Goal: Task Accomplishment & Management: Use online tool/utility

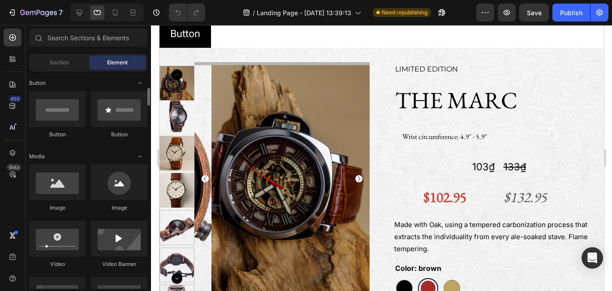
scroll to position [185, 0]
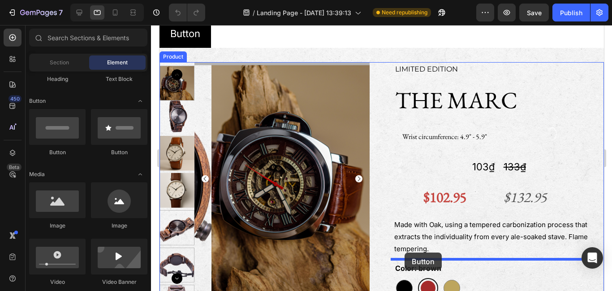
drag, startPoint x: 205, startPoint y: 151, endPoint x: 404, endPoint y: 253, distance: 223.9
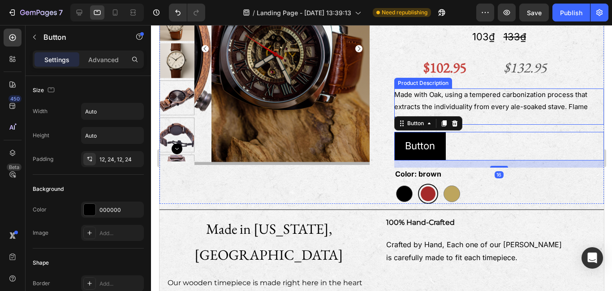
scroll to position [317, 0]
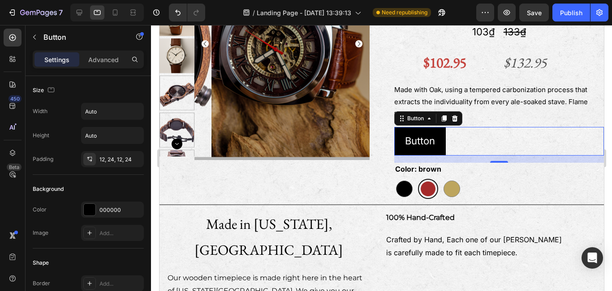
click at [461, 144] on div "Button Button 16" at bounding box center [499, 141] width 210 height 29
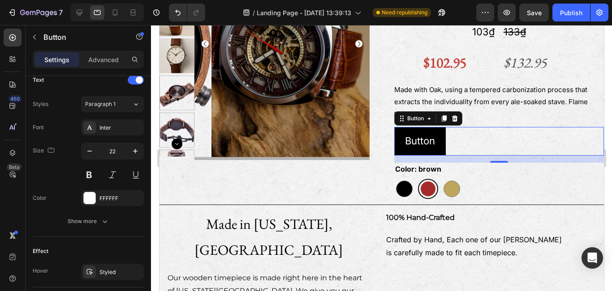
scroll to position [401, 0]
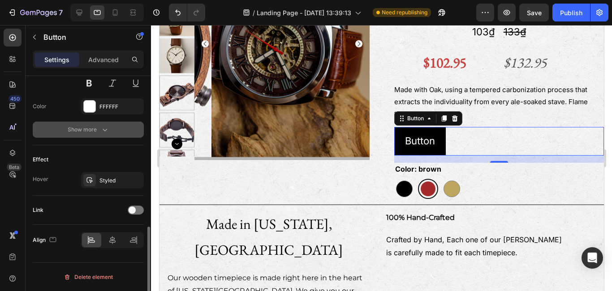
click at [106, 128] on icon "button" at bounding box center [104, 129] width 9 height 9
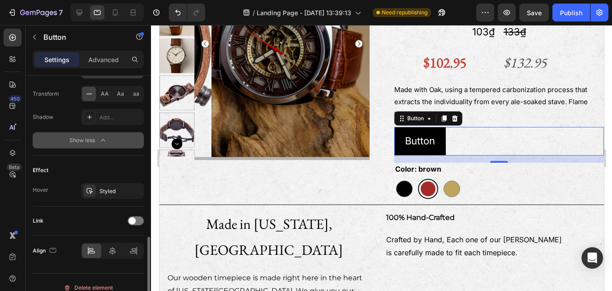
scroll to position [519, 0]
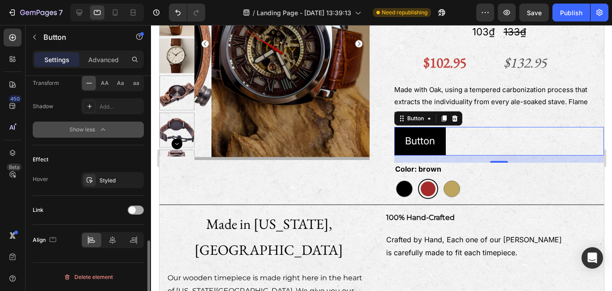
click at [129, 212] on span at bounding box center [131, 210] width 7 height 7
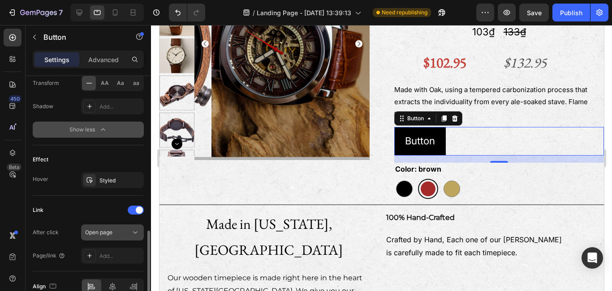
click at [117, 236] on div "Open page" at bounding box center [108, 233] width 46 height 8
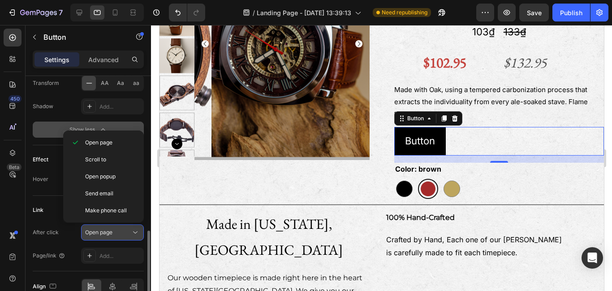
click at [132, 235] on icon at bounding box center [135, 232] width 9 height 9
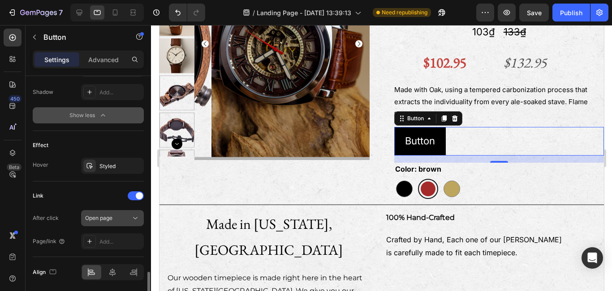
scroll to position [566, 0]
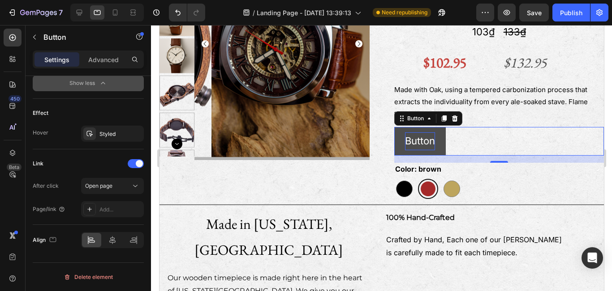
click at [418, 145] on p "Button" at bounding box center [419, 142] width 30 height 18
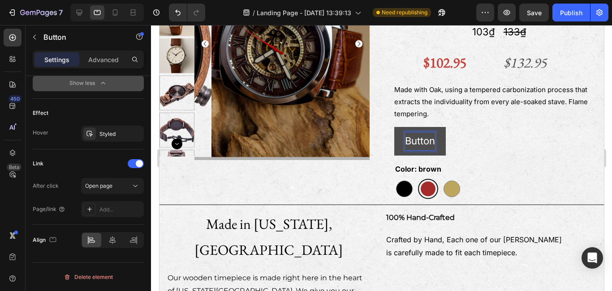
click at [430, 142] on p "Button" at bounding box center [419, 142] width 30 height 18
click at [394, 127] on button "View" at bounding box center [416, 141] width 44 height 29
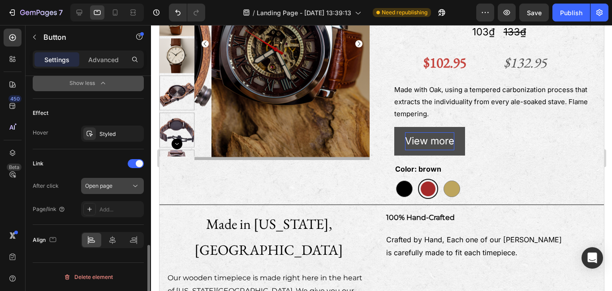
click at [135, 188] on icon at bounding box center [135, 186] width 9 height 9
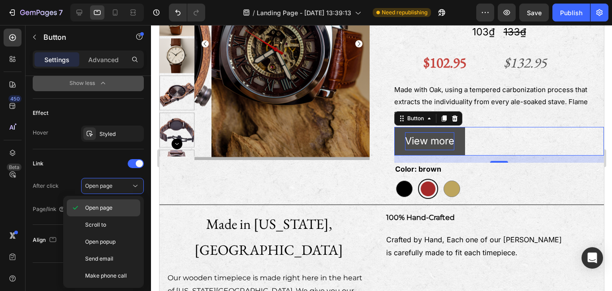
click at [112, 207] on span "Open page" at bounding box center [98, 208] width 27 height 8
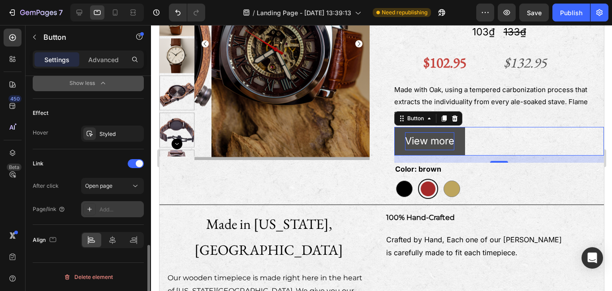
click at [89, 209] on icon at bounding box center [89, 209] width 7 height 7
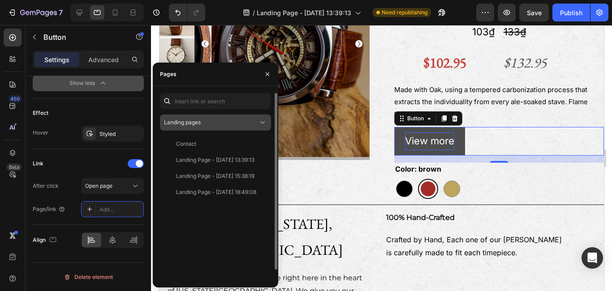
click at [262, 125] on icon at bounding box center [262, 122] width 9 height 9
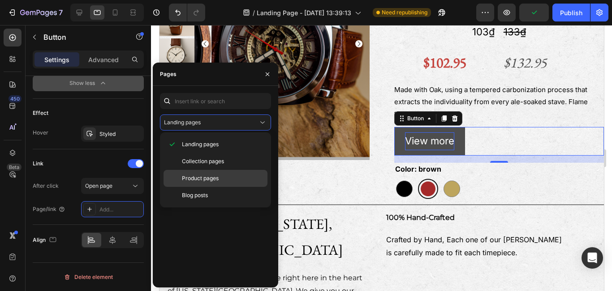
click at [210, 176] on span "Product pages" at bounding box center [200, 179] width 37 height 8
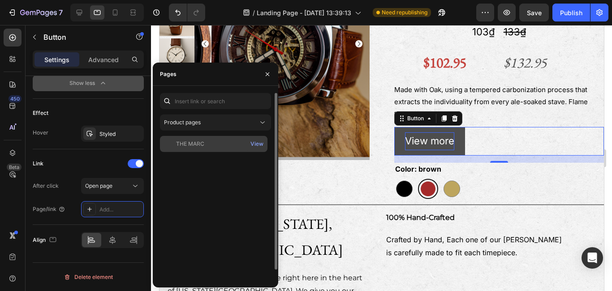
click at [199, 148] on div "THE MARC" at bounding box center [190, 144] width 28 height 8
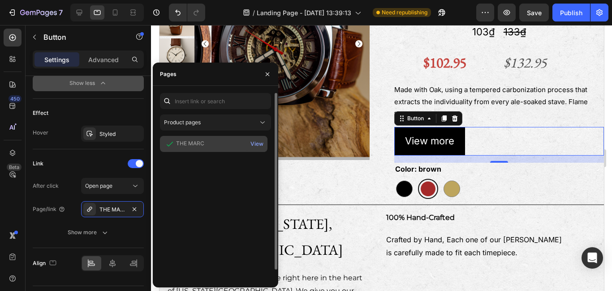
click at [199, 148] on div "THE MARC" at bounding box center [190, 144] width 28 height 9
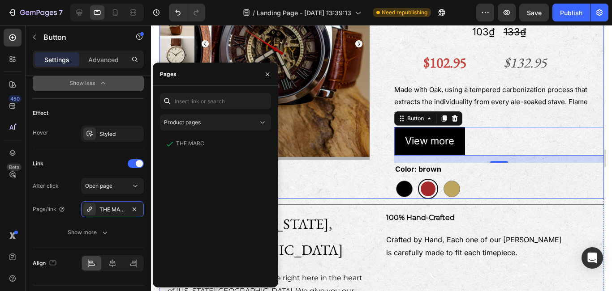
click at [319, 170] on div "Product Images" at bounding box center [264, 63] width 210 height 272
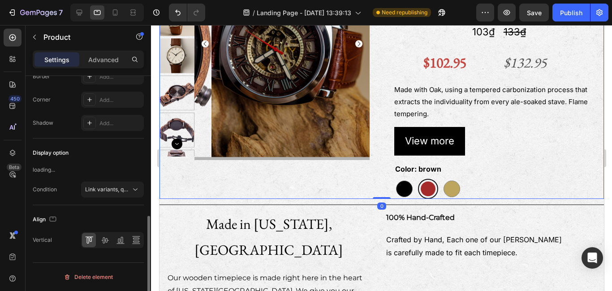
scroll to position [0, 0]
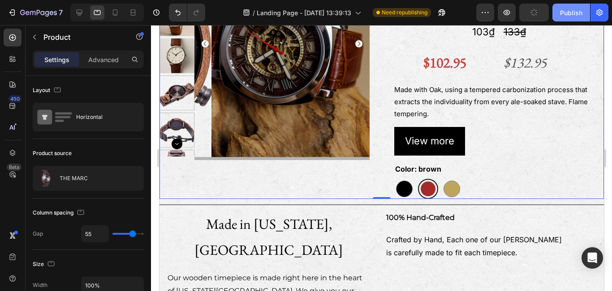
drag, startPoint x: 564, startPoint y: 10, endPoint x: 572, endPoint y: 17, distance: 11.4
click at [572, 17] on button "Publish" at bounding box center [571, 13] width 38 height 18
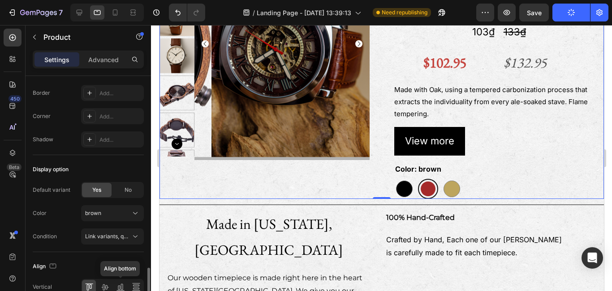
scroll to position [364, 0]
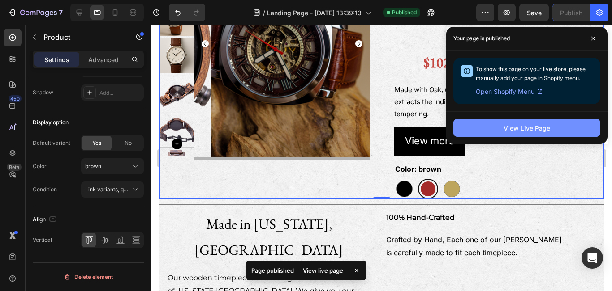
click at [507, 133] on div "View Live Page" at bounding box center [526, 128] width 47 height 9
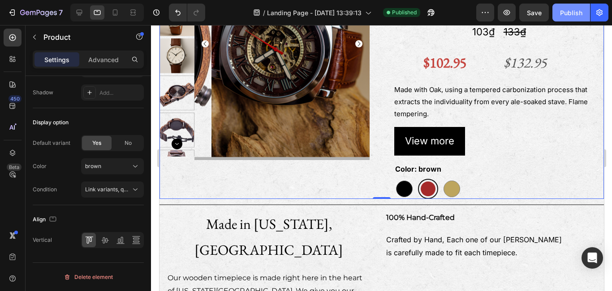
click at [569, 15] on div "Publish" at bounding box center [571, 12] width 22 height 9
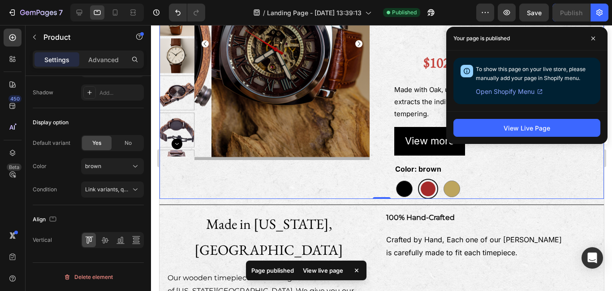
click at [327, 270] on div "View live page" at bounding box center [322, 271] width 51 height 13
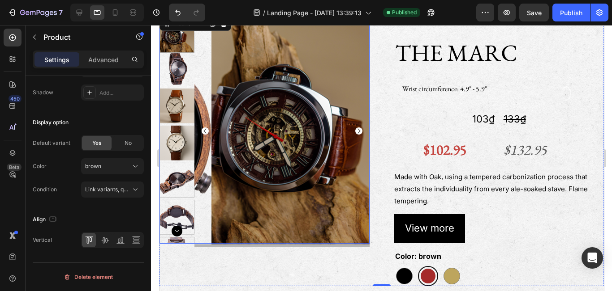
scroll to position [227, 0]
